Goal: Navigation & Orientation: Find specific page/section

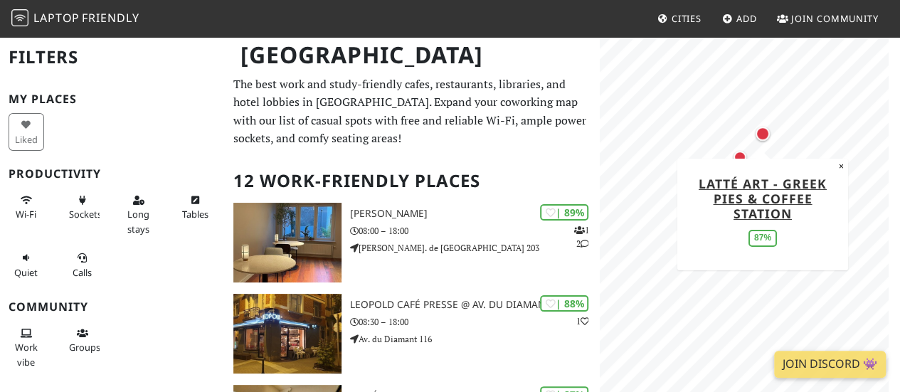
click at [768, 142] on div "Map marker" at bounding box center [762, 134] width 28 height 28
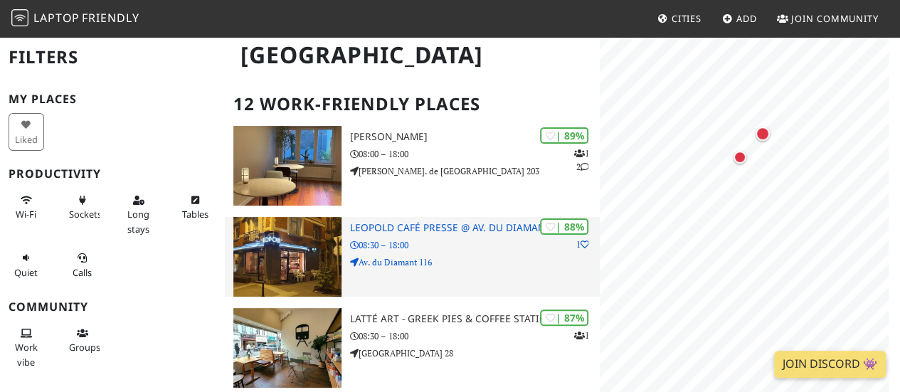
click at [312, 238] on img at bounding box center [287, 257] width 108 height 80
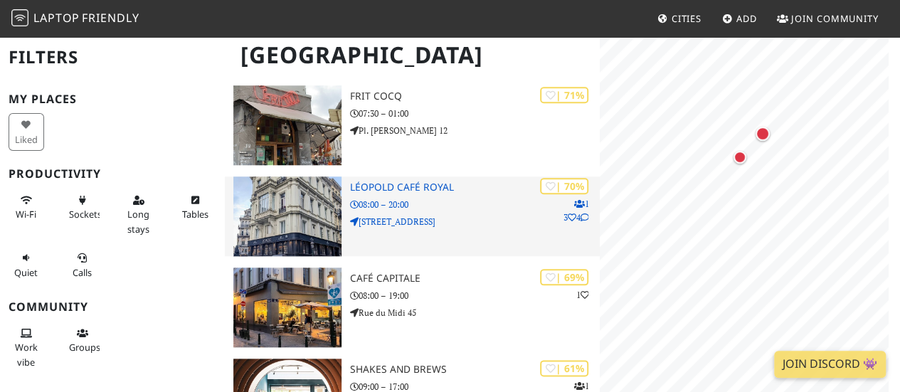
click at [350, 253] on div "| 70% 1 3 4 Léopold Café Royal 08:00 – 20:00 Rue de Louvain 2" at bounding box center [475, 216] width 250 height 80
